Goal: Communication & Community: Answer question/provide support

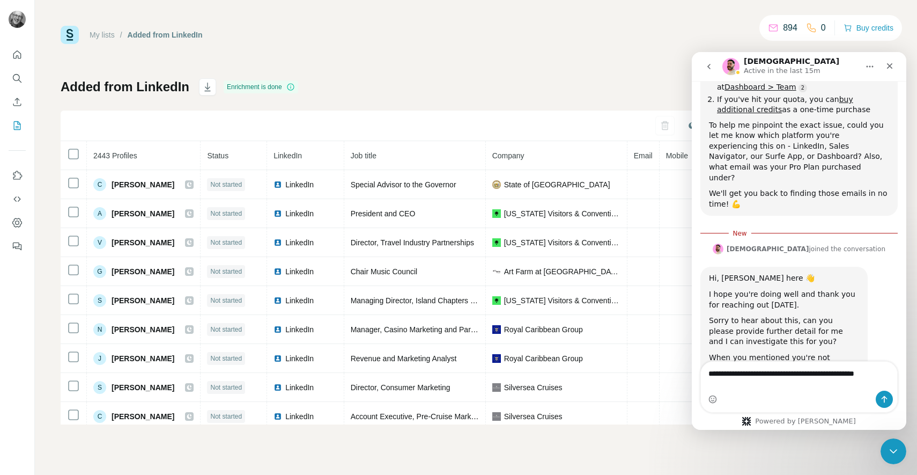
scroll to position [442, 0]
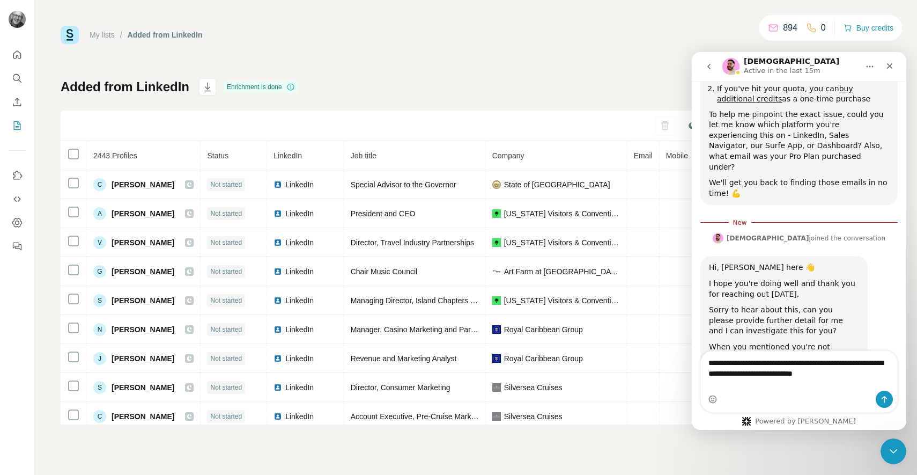
type textarea "**********"
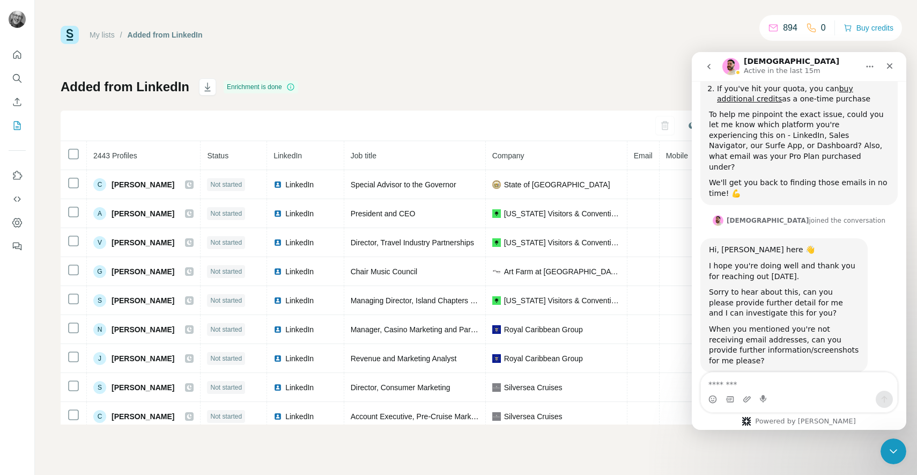
scroll to position [467, 0]
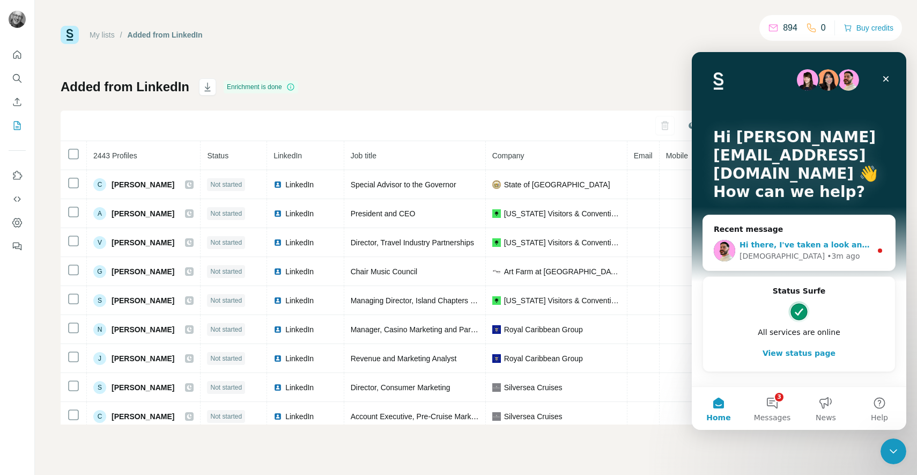
click at [765, 249] on div "Hi there, I've taken a look and I can see that you have not reached a limit. Ca…" at bounding box center [806, 244] width 132 height 11
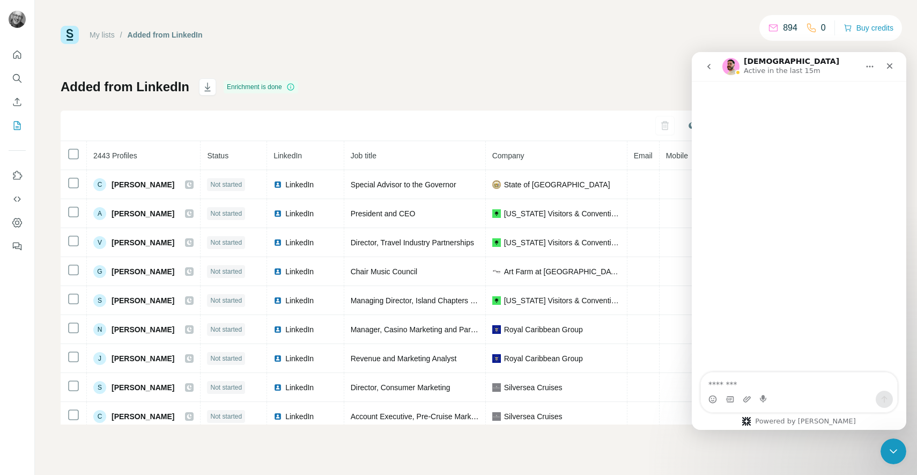
scroll to position [12, 0]
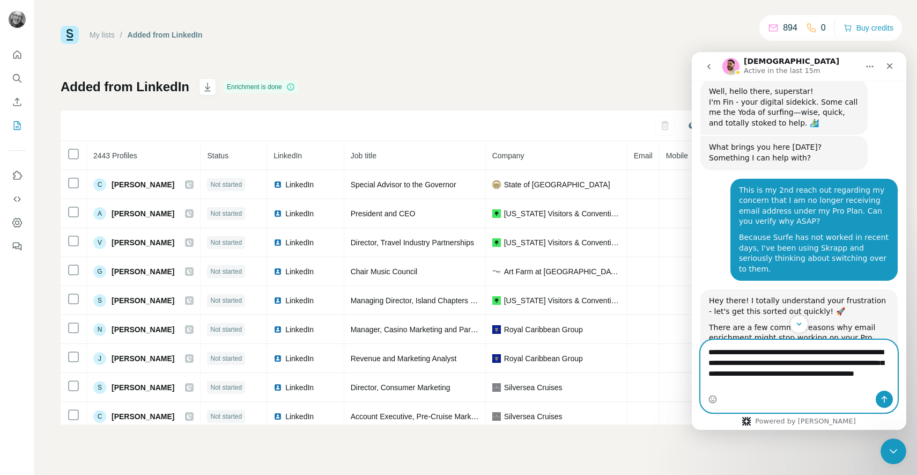
type textarea "**********"
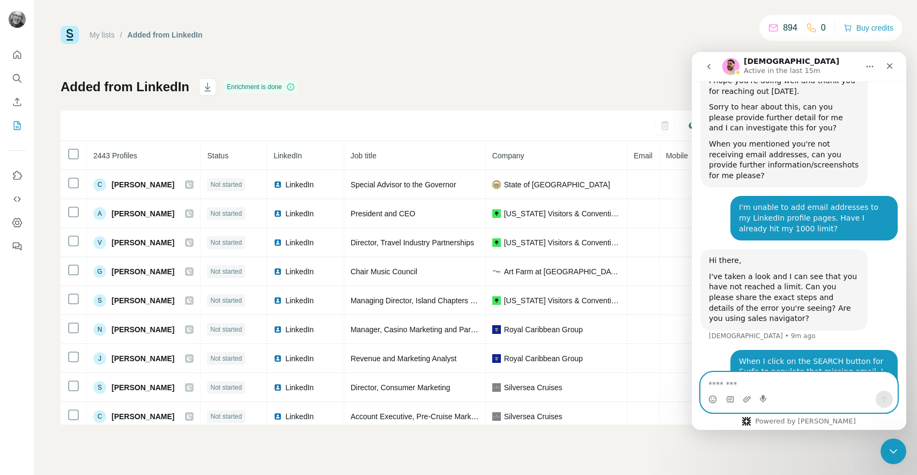
scroll to position [630, 0]
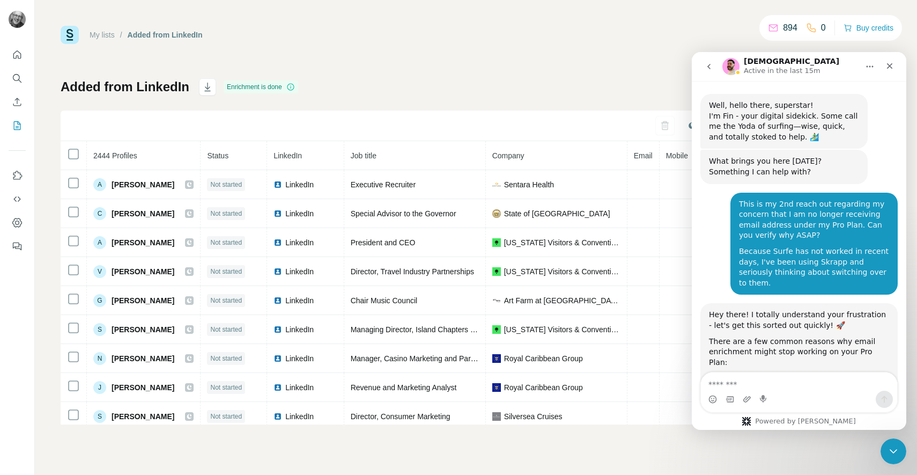
scroll to position [12, 0]
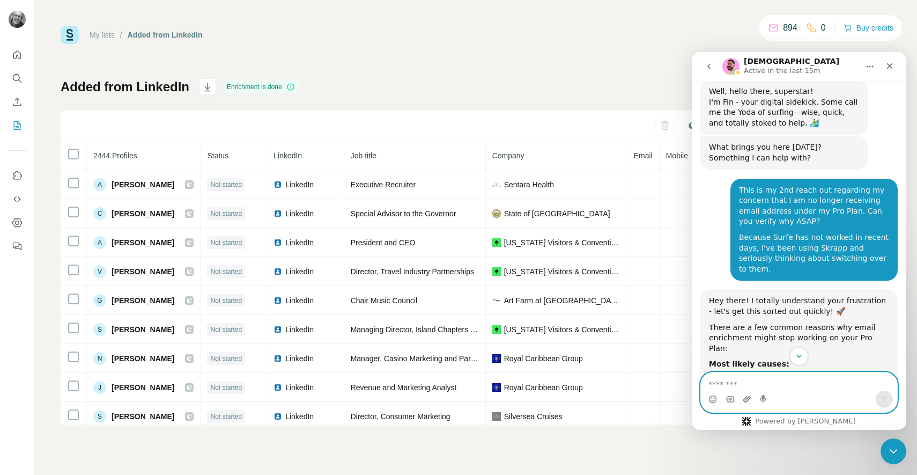
click at [745, 398] on icon "Upload attachment" at bounding box center [747, 399] width 9 height 9
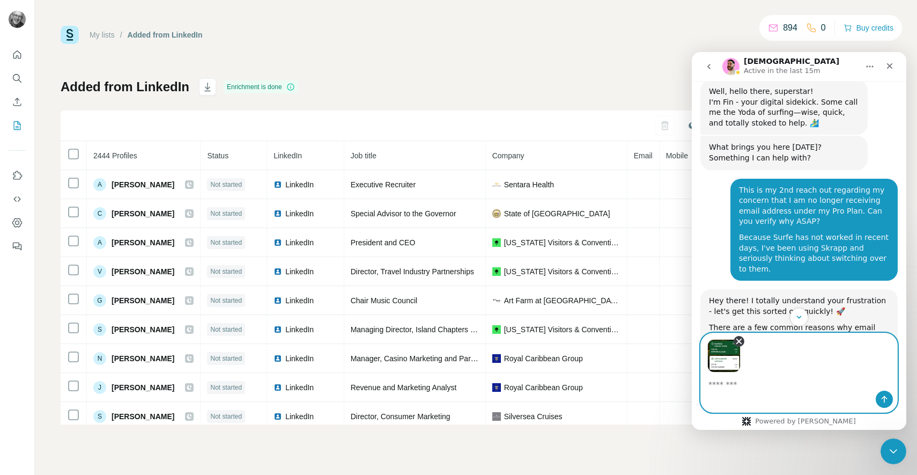
click at [738, 336] on icon "Remove image 1" at bounding box center [739, 341] width 10 height 10
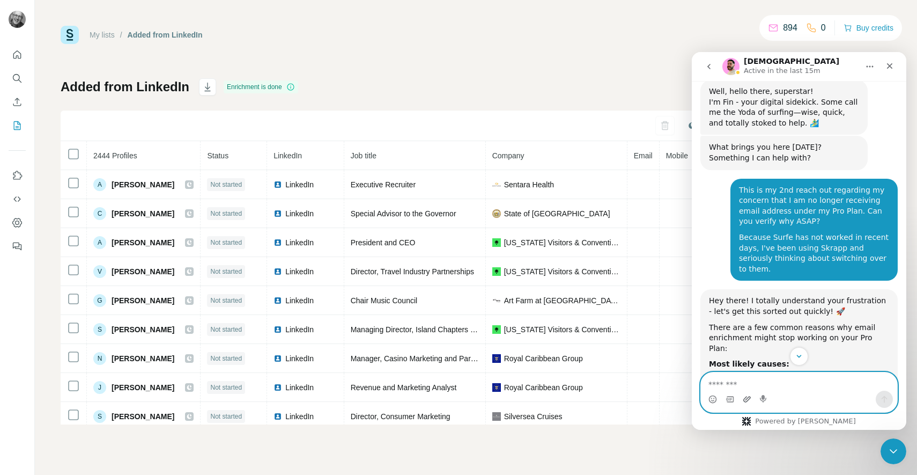
click at [745, 399] on icon "Upload attachment" at bounding box center [747, 399] width 8 height 6
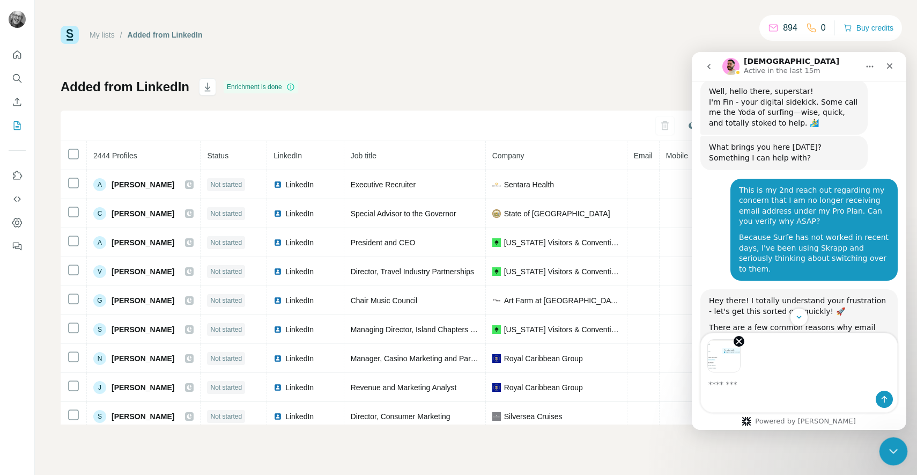
click at [887, 450] on icon "Close Intercom Messenger" at bounding box center [891, 449] width 13 height 13
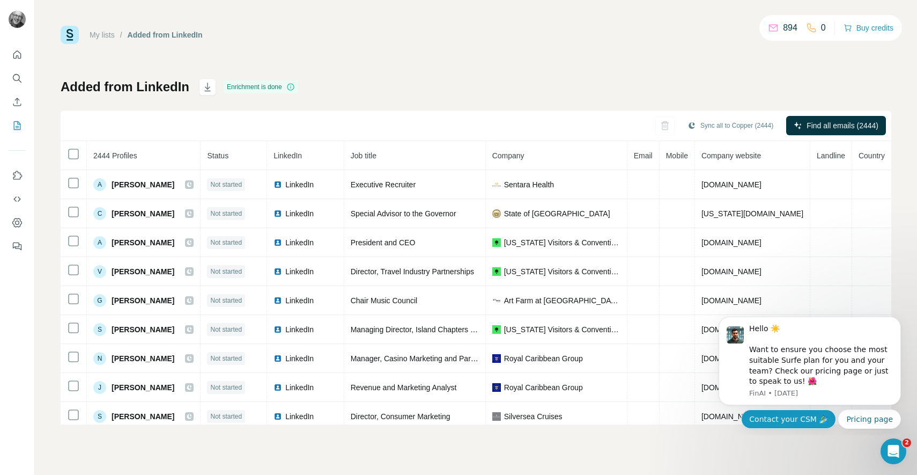
scroll to position [1187, 0]
click at [799, 389] on p "FinAI • [DATE]" at bounding box center [821, 393] width 144 height 10
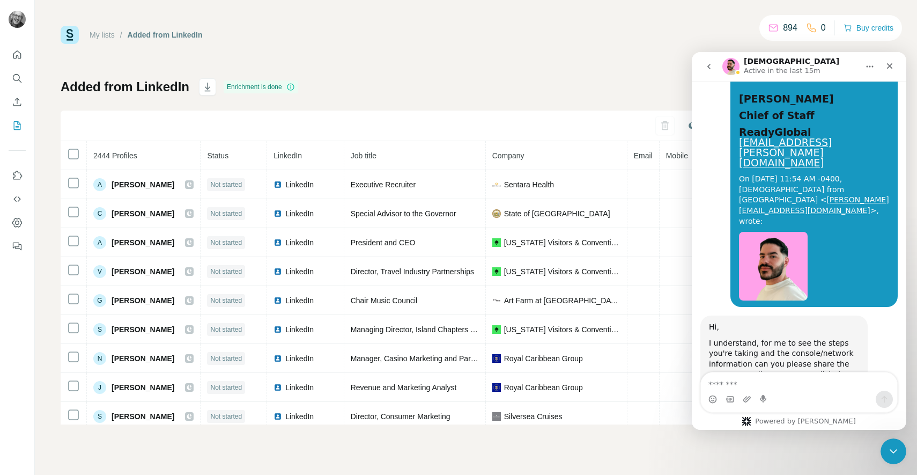
scroll to position [0, 0]
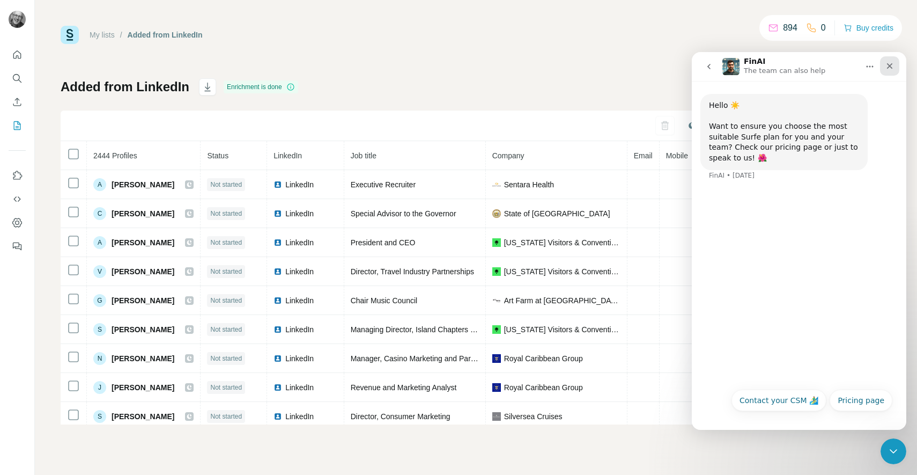
click at [890, 59] on div "Close" at bounding box center [889, 65] width 19 height 19
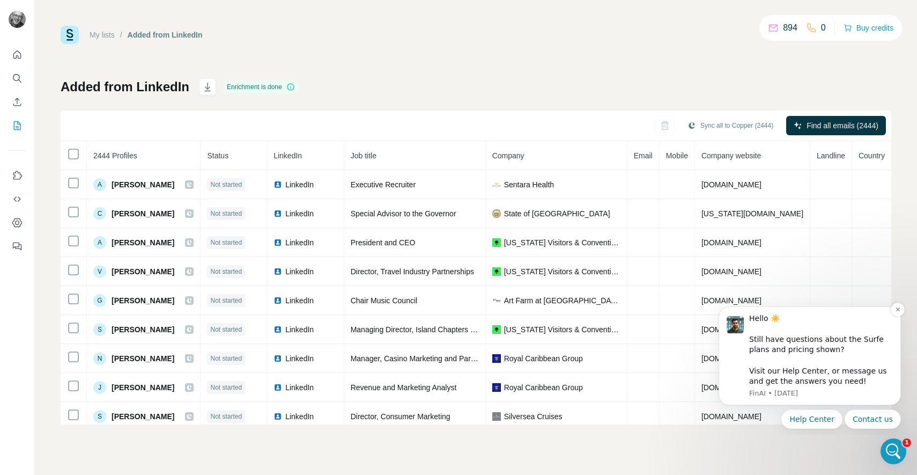
click at [784, 352] on div "Hello ☀️ ​ Still have questions about the Surfe plans and pricing shown? ​ Visi…" at bounding box center [821, 349] width 144 height 73
